Goal: Check status

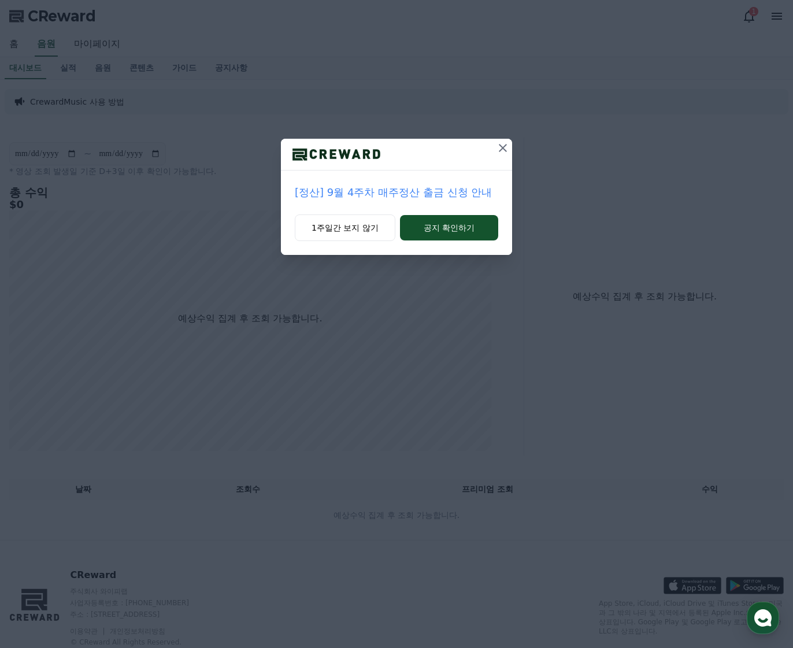
click at [501, 144] on icon at bounding box center [503, 148] width 14 height 14
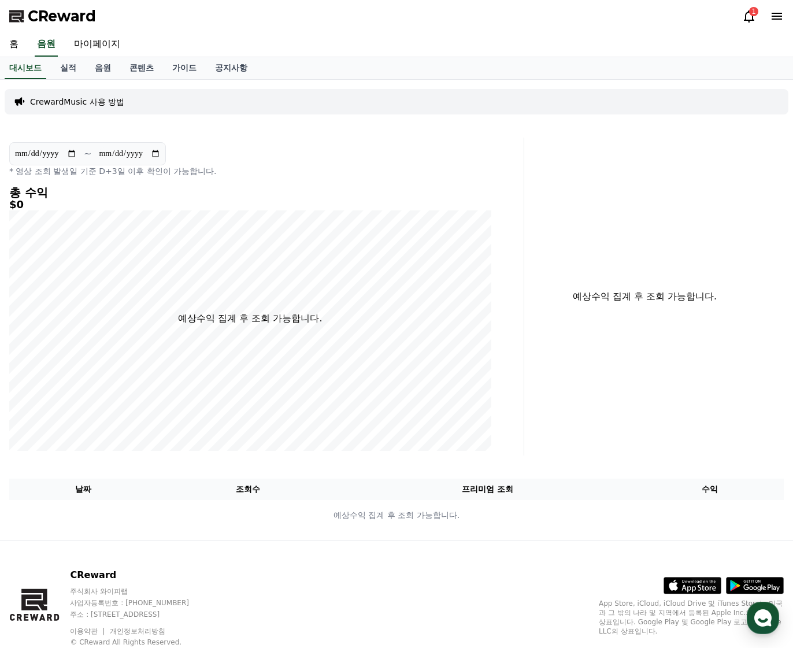
click at [744, 17] on icon at bounding box center [749, 16] width 14 height 14
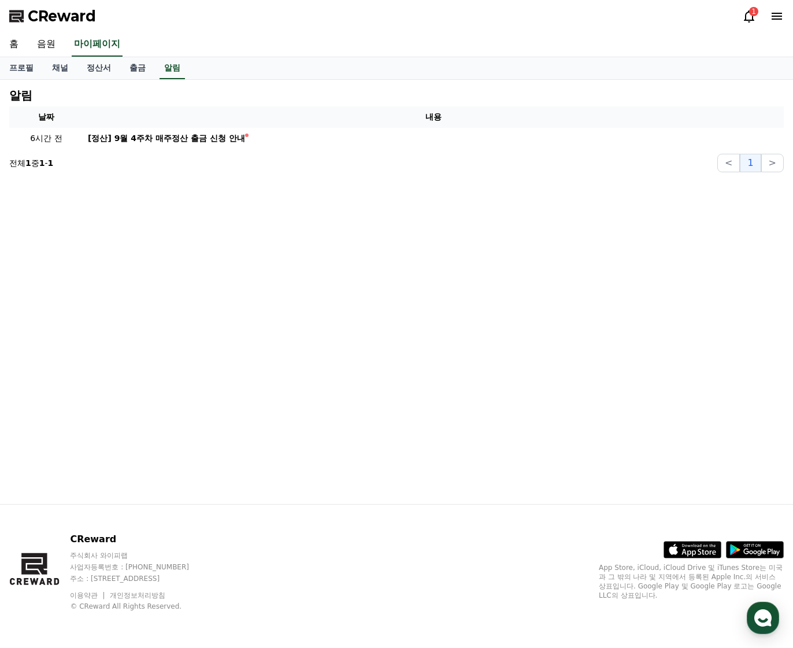
click at [748, 18] on icon at bounding box center [749, 16] width 14 height 14
click at [50, 75] on link "채널" at bounding box center [60, 68] width 35 height 22
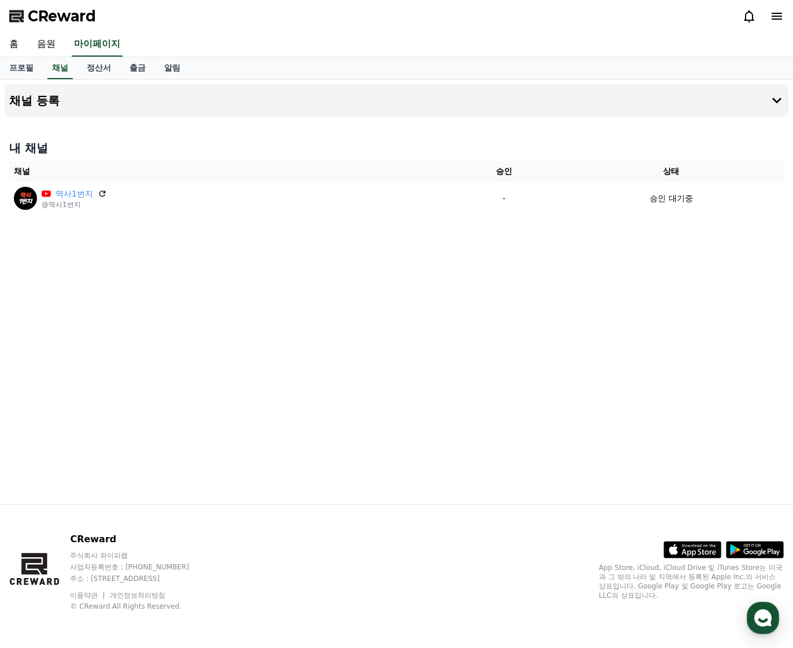
click at [362, 380] on div "채널 등록 내 채널 채널 승인 상태 역사1번지 @역사1번지 - 승인 대기중" at bounding box center [396, 292] width 793 height 424
click at [305, 373] on div "채널 등록 내 채널 채널 승인 상태 역사1번지 @역사1번지 - 승인 대기중" at bounding box center [396, 292] width 793 height 424
click at [507, 32] on div "홈 음원 마이페이지" at bounding box center [396, 44] width 793 height 24
click at [314, 313] on div "채널 등록 내 채널 채널 승인 상태 역사1번지 @역사1번지 - 승인 대기중" at bounding box center [396, 292] width 793 height 424
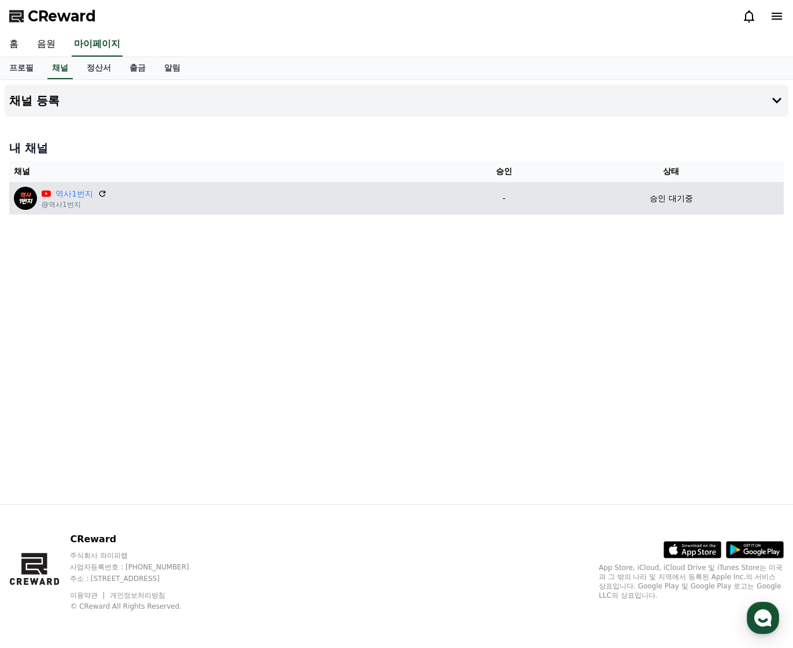
click at [677, 198] on p "승인 대기중" at bounding box center [671, 198] width 43 height 12
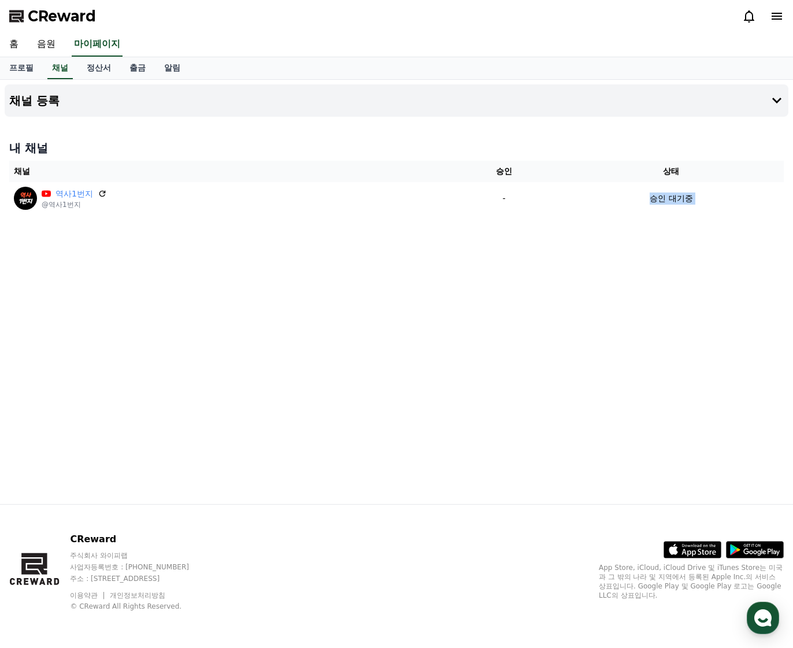
click at [505, 337] on div "채널 등록 내 채널 채널 승인 상태 역사1번지 @역사1번지 - 승인 대기중" at bounding box center [396, 292] width 793 height 424
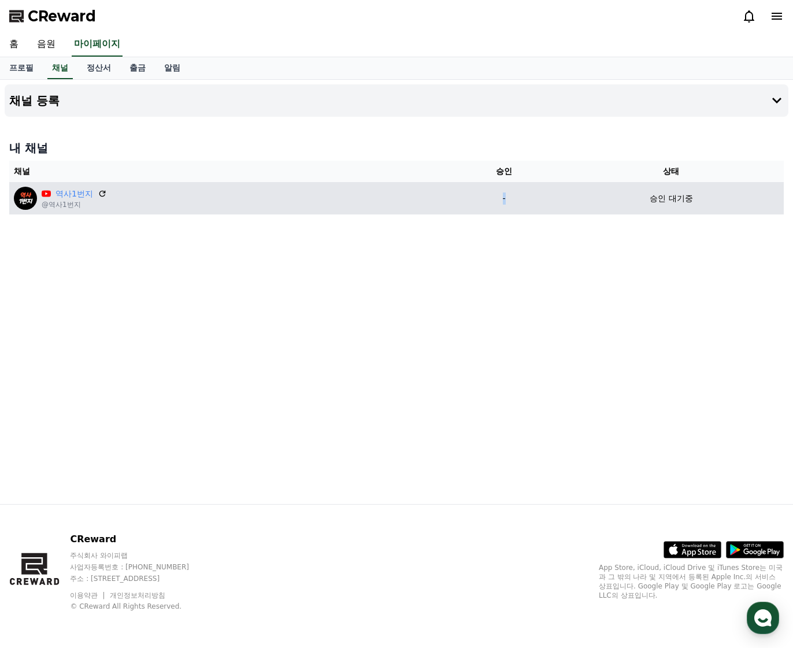
drag, startPoint x: 511, startPoint y: 202, endPoint x: 462, endPoint y: 202, distance: 48.6
click at [462, 202] on p "-" at bounding box center [504, 198] width 100 height 12
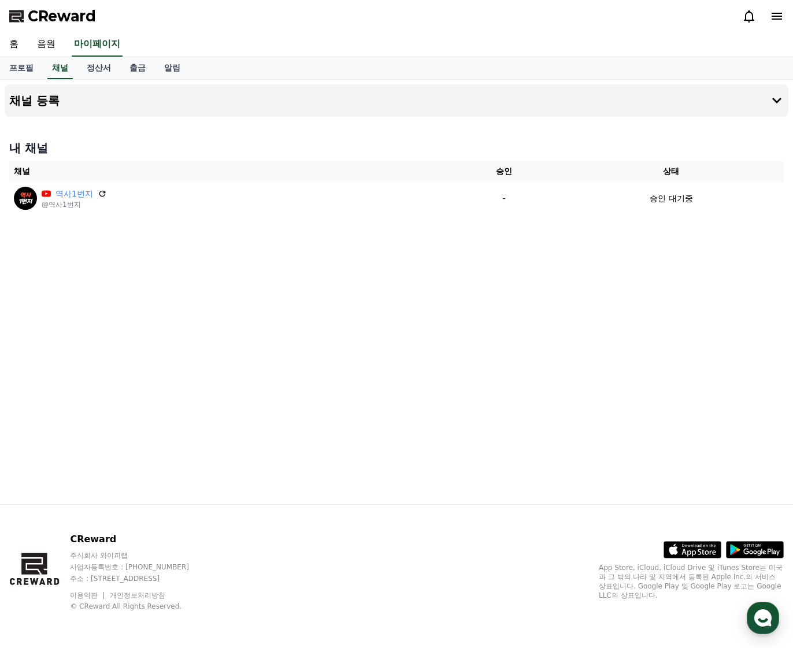
click at [477, 225] on div "채널 등록 내 채널 채널 승인 상태 역사1번지 @역사1번지 - 승인 대기중" at bounding box center [396, 292] width 793 height 424
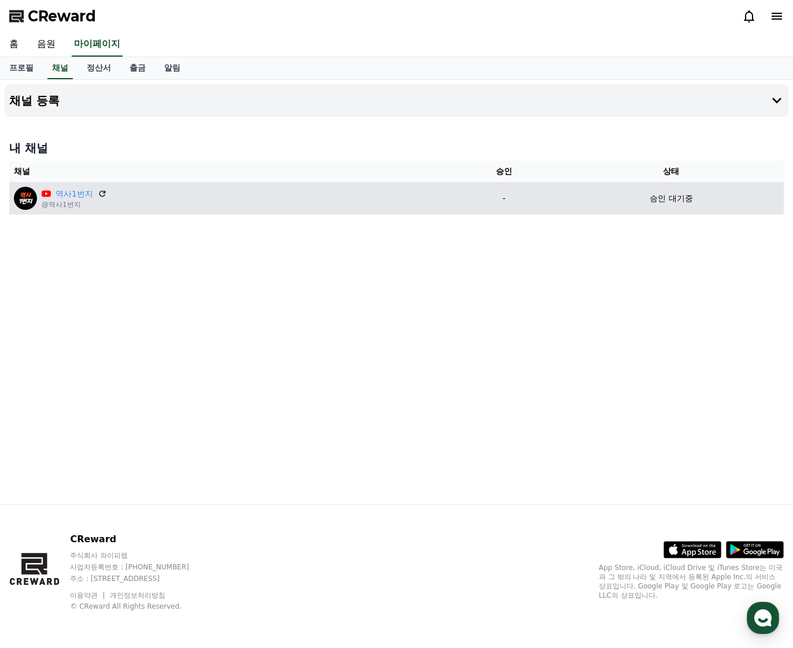
click at [721, 203] on div "승인 대기중" at bounding box center [672, 198] width 216 height 12
drag, startPoint x: 713, startPoint y: 201, endPoint x: 34, endPoint y: 192, distance: 679.2
click at [34, 192] on tr "역사1번지 @역사1번지 - 승인 대기중" at bounding box center [396, 198] width 774 height 32
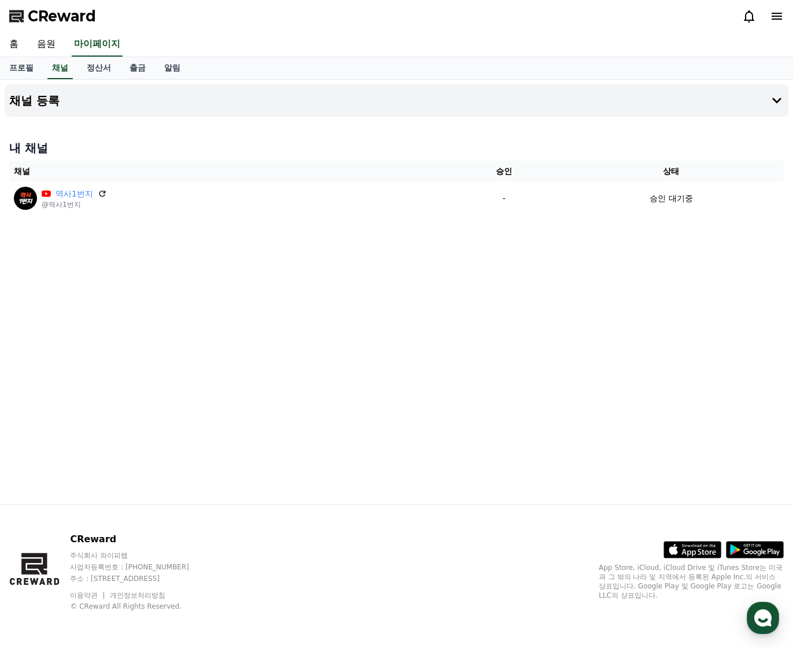
click at [106, 247] on div "채널 등록 내 채널 채널 승인 상태 역사1번지 @역사1번지 - 승인 대기중" at bounding box center [396, 292] width 793 height 424
click at [213, 252] on div "채널 등록 내 채널 채널 승인 상태 역사1번지 @역사1번지 - 승인 대기중" at bounding box center [396, 292] width 793 height 424
click at [227, 243] on div "채널 등록 내 채널 채널 승인 상태 역사1번지 @역사1번지 - 승인 대기중" at bounding box center [396, 292] width 793 height 424
click at [425, 338] on div "채널 등록 내 채널 채널 승인 상태 역사1번지 @역사1번지 - 승인 대기중" at bounding box center [396, 292] width 793 height 424
click at [774, 102] on icon at bounding box center [777, 101] width 14 height 14
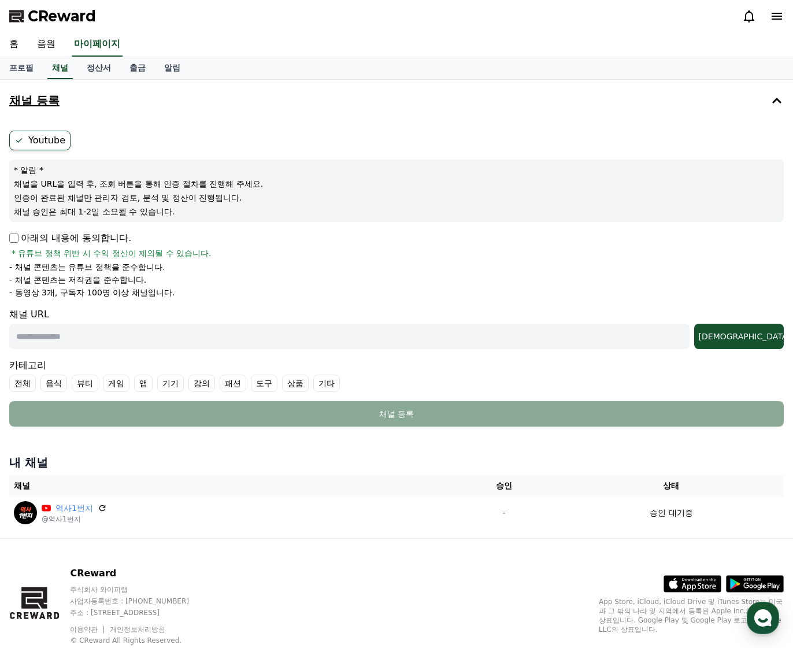
click at [775, 102] on icon at bounding box center [777, 101] width 14 height 14
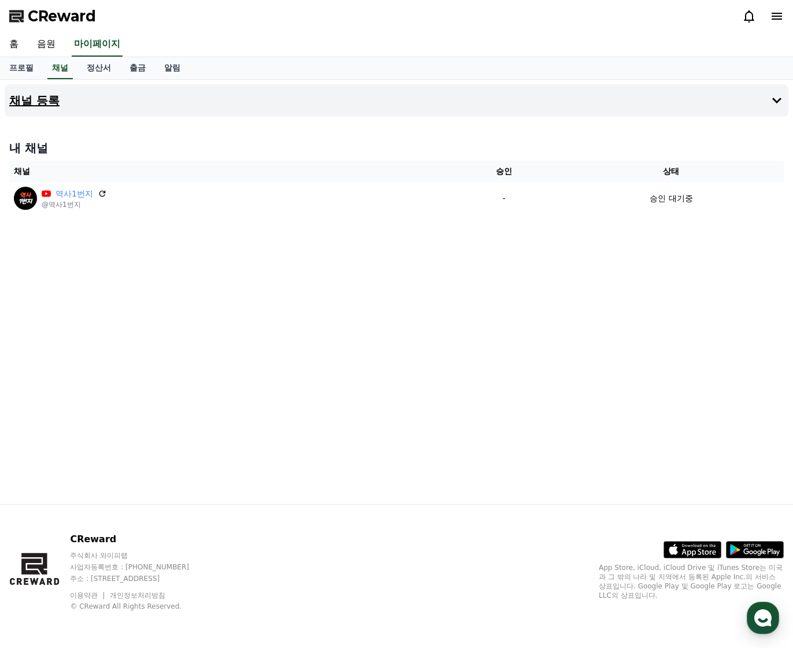
click at [423, 360] on div "채널 등록 내 채널 채널 승인 상태 역사1번지 @역사1번지 - 승인 대기중" at bounding box center [396, 292] width 793 height 424
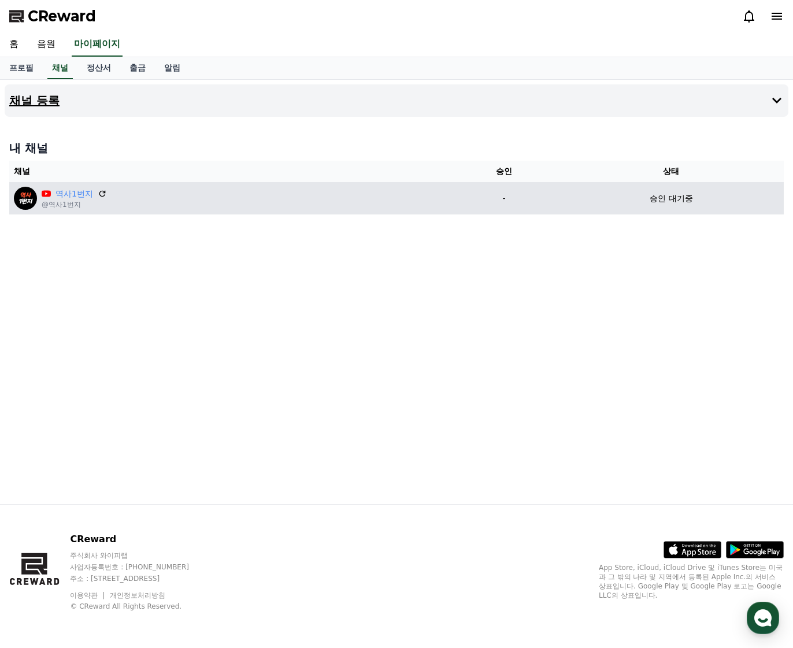
click at [675, 199] on p "승인 대기중" at bounding box center [671, 198] width 43 height 12
